Goal: Task Accomplishment & Management: Use online tool/utility

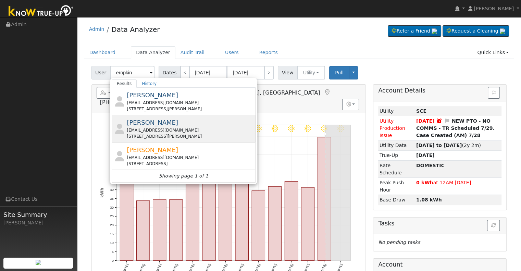
click at [168, 130] on div "[EMAIL_ADDRESS][DOMAIN_NAME]" at bounding box center [190, 130] width 127 height 6
type input "[PERSON_NAME]"
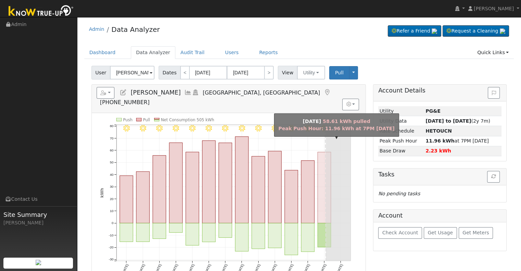
click at [323, 177] on rect "onclick=""" at bounding box center [323, 187] width 13 height 71
type input "[DATE]"
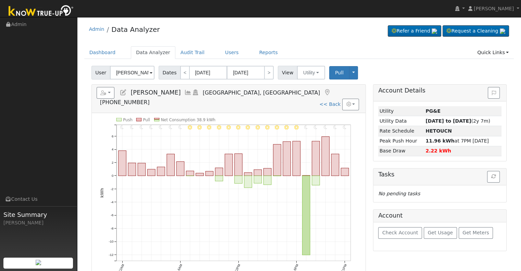
click at [184, 92] on icon at bounding box center [188, 92] width 8 height 6
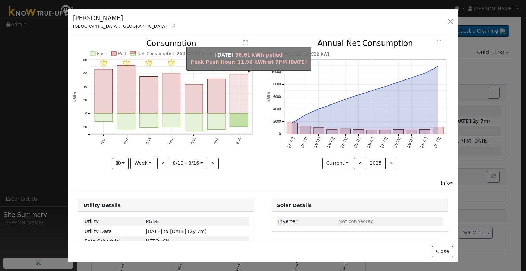
click at [232, 105] on rect "onclick=""" at bounding box center [239, 93] width 18 height 39
type input "[DATE]"
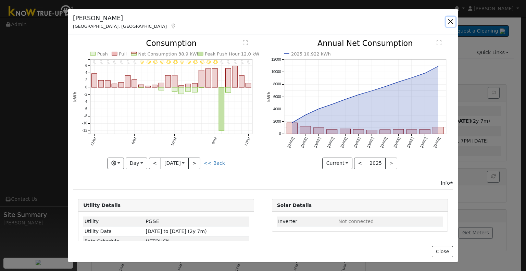
drag, startPoint x: 450, startPoint y: 20, endPoint x: 445, endPoint y: 21, distance: 4.8
click at [448, 20] on button "button" at bounding box center [451, 22] width 10 height 10
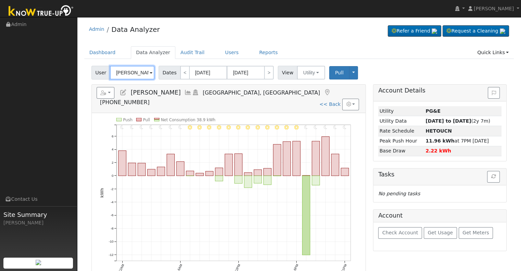
click at [138, 71] on input "[PERSON_NAME]" at bounding box center [132, 73] width 44 height 14
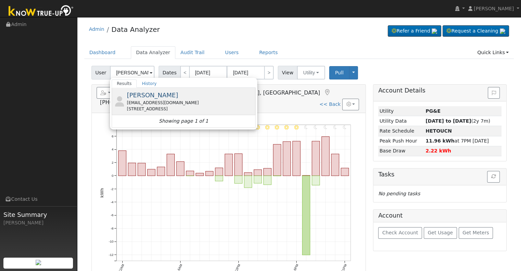
click at [157, 106] on div "[STREET_ADDRESS]" at bounding box center [190, 109] width 127 height 6
type input "[PERSON_NAME]"
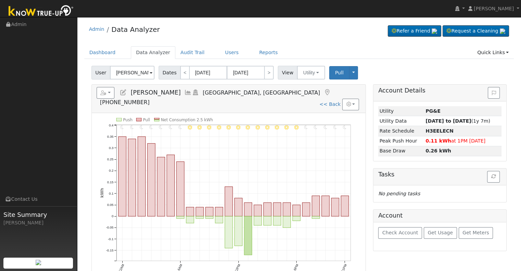
scroll to position [34, 0]
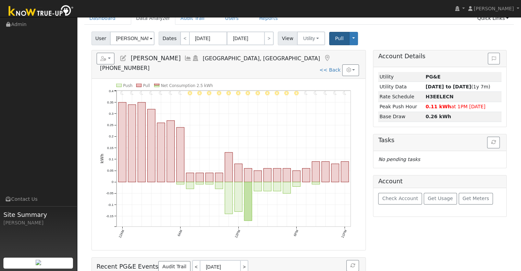
click at [335, 67] on link "<< Back" at bounding box center [329, 69] width 21 height 5
type input "[DATE]"
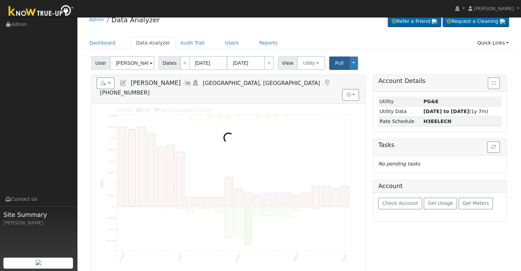
scroll to position [0, 0]
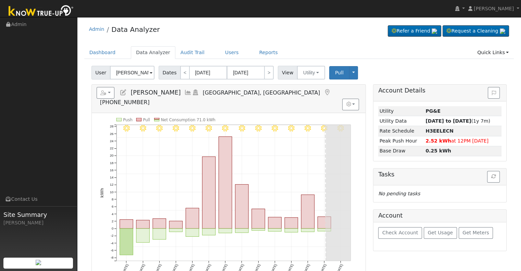
click at [184, 93] on icon at bounding box center [188, 92] width 8 height 6
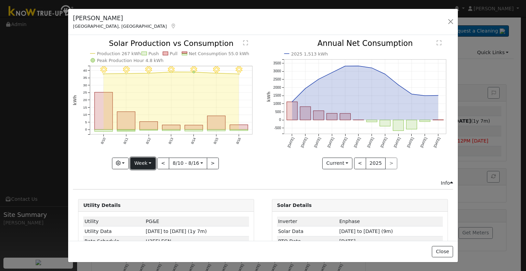
click at [139, 160] on button "Week" at bounding box center [142, 163] width 25 height 12
click at [144, 191] on link "Month" at bounding box center [155, 196] width 48 height 10
type input "[DATE]"
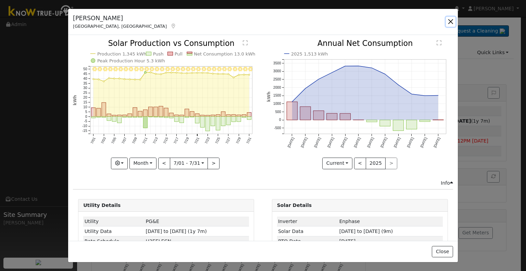
click at [449, 21] on button "button" at bounding box center [451, 22] width 10 height 10
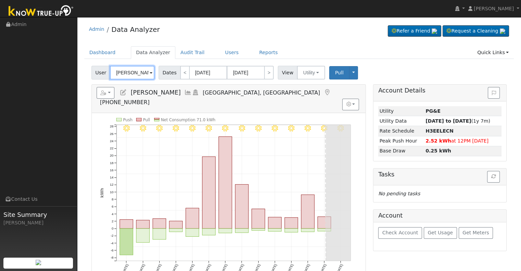
click at [135, 76] on input "[PERSON_NAME]" at bounding box center [132, 73] width 44 height 14
click at [134, 76] on input "[PERSON_NAME]" at bounding box center [132, 73] width 44 height 14
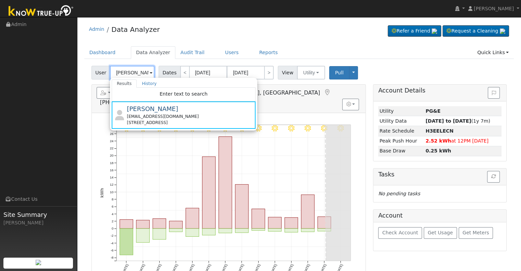
click at [134, 77] on input "[PERSON_NAME]" at bounding box center [132, 73] width 44 height 14
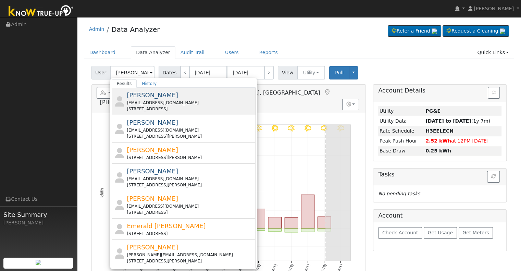
click at [141, 100] on div "[EMAIL_ADDRESS][DOMAIN_NAME]" at bounding box center [190, 103] width 127 height 6
type input "[PERSON_NAME]"
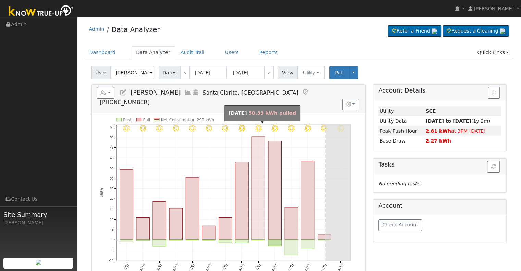
click at [263, 203] on rect "onclick=""" at bounding box center [258, 188] width 13 height 103
type input "[DATE]"
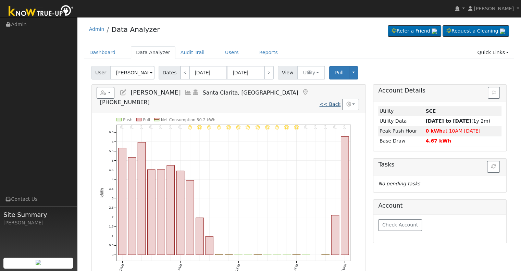
click at [330, 101] on link "<< Back" at bounding box center [329, 103] width 21 height 5
type input "[DATE]"
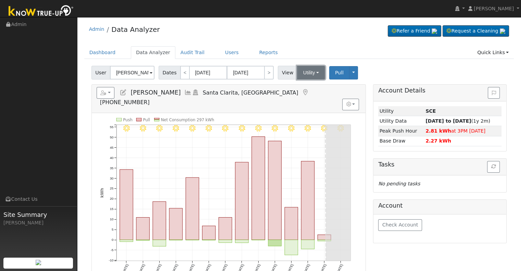
click at [315, 77] on button "Utility" at bounding box center [311, 73] width 28 height 14
click at [312, 96] on link "Solar" at bounding box center [319, 98] width 48 height 10
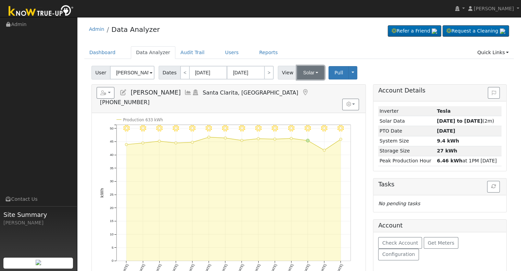
click at [309, 75] on button "Solar" at bounding box center [310, 73] width 27 height 14
click at [309, 85] on link "Utility" at bounding box center [319, 88] width 48 height 10
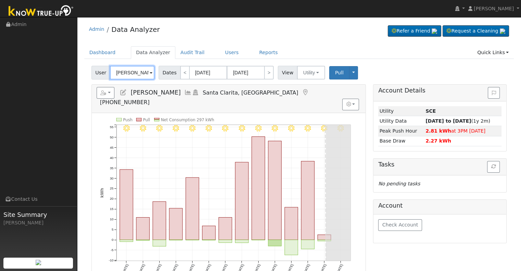
click at [138, 74] on input "[PERSON_NAME]" at bounding box center [132, 73] width 44 height 14
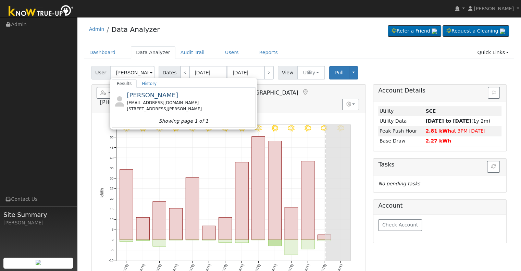
drag, startPoint x: 197, startPoint y: 100, endPoint x: 3, endPoint y: 112, distance: 194.8
click at [196, 100] on div "[EMAIL_ADDRESS][DOMAIN_NAME]" at bounding box center [190, 103] width 127 height 6
type input "[PERSON_NAME]"
